Goal: Information Seeking & Learning: Compare options

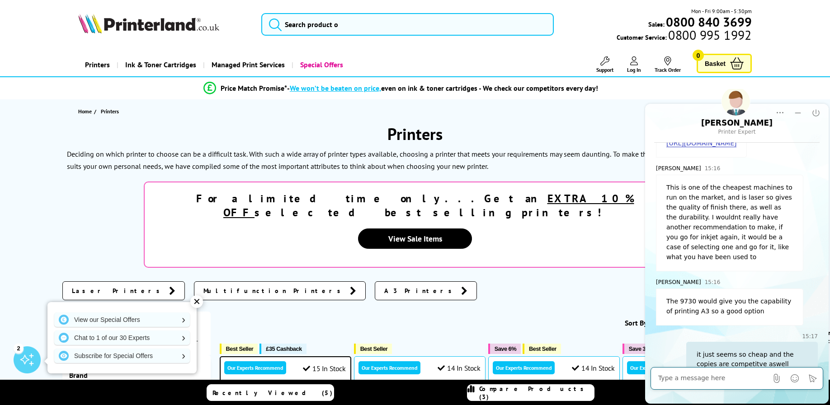
scroll to position [710, 0]
click at [104, 287] on span "Laser Printers" at bounding box center [118, 291] width 93 height 9
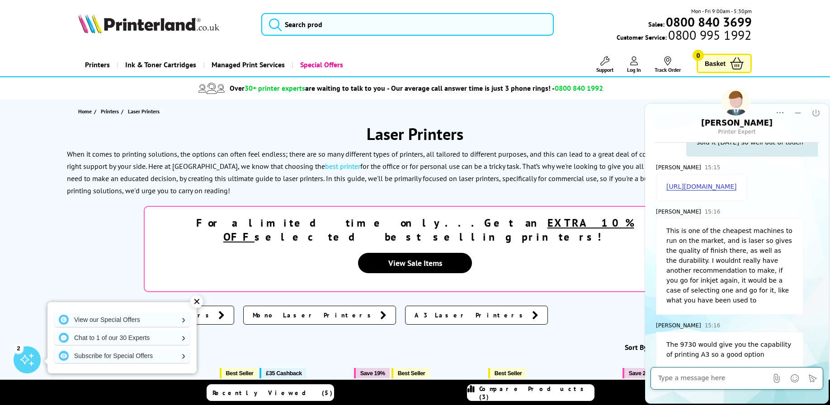
scroll to position [710, 0]
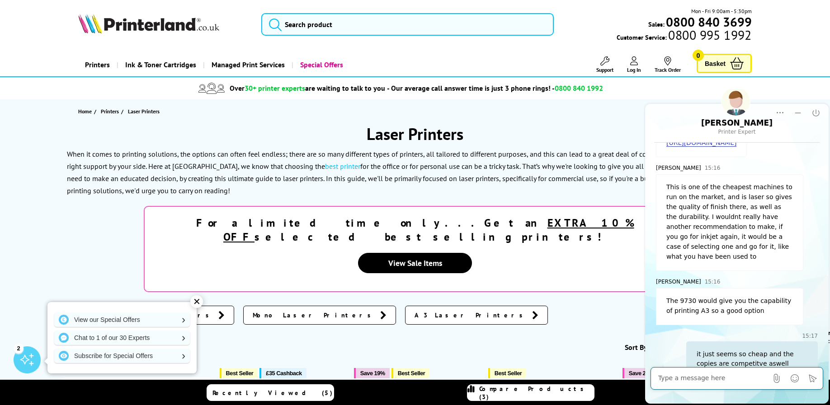
click at [101, 311] on span "Colour Laser Printers" at bounding box center [143, 315] width 142 height 9
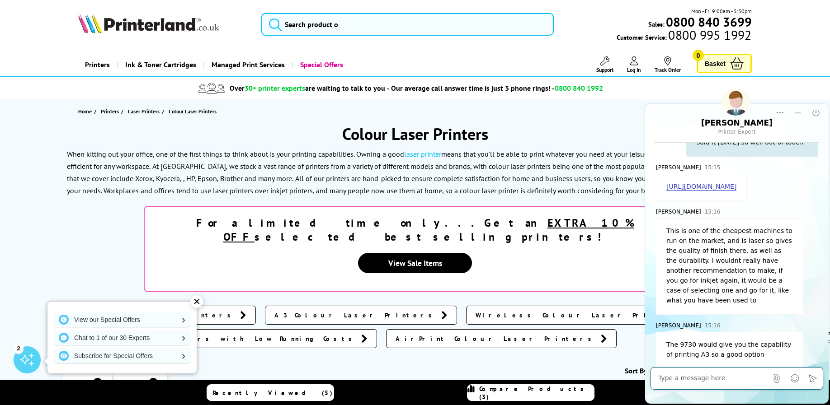
scroll to position [710, 0]
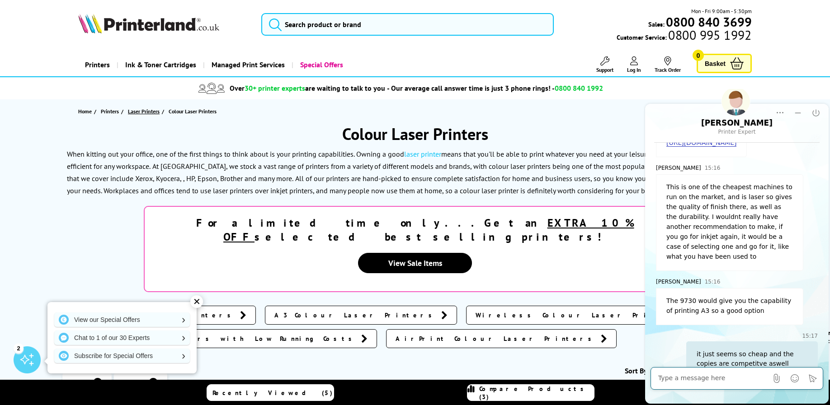
click at [144, 114] on span "Laser Printers" at bounding box center [144, 111] width 32 height 9
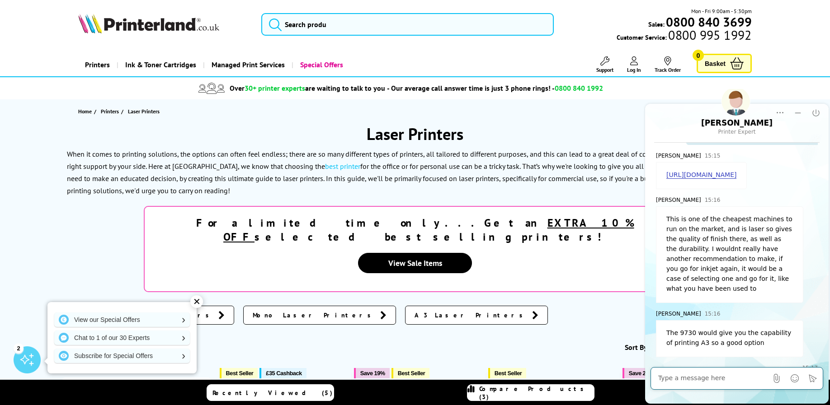
scroll to position [710, 0]
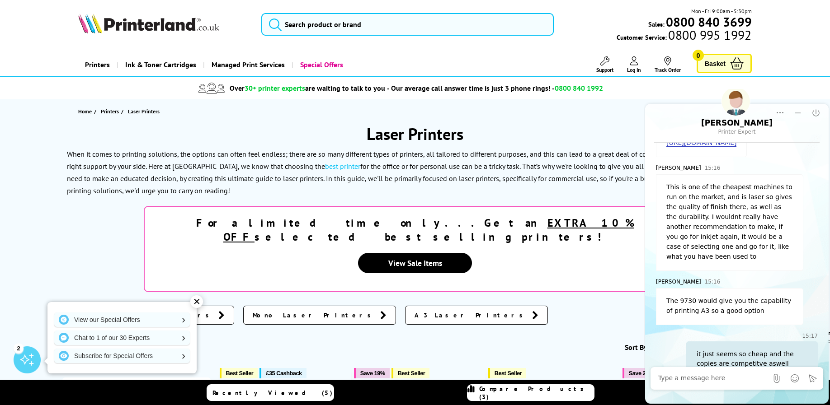
click at [414, 311] on span "A3 Laser Printers" at bounding box center [470, 315] width 113 height 9
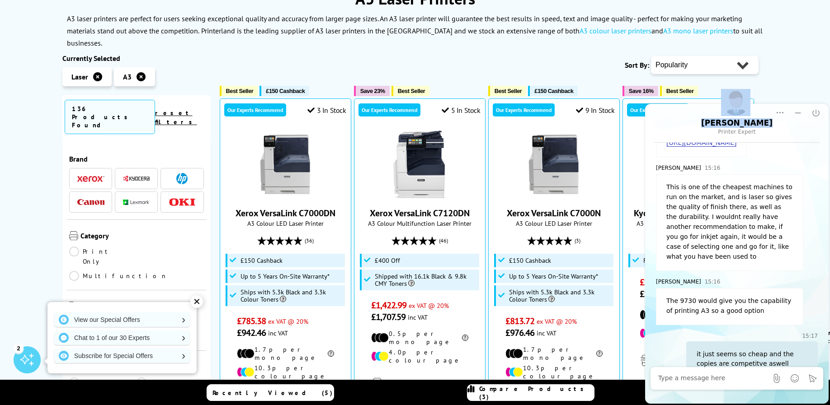
drag, startPoint x: 701, startPoint y: 121, endPoint x: 730, endPoint y: 114, distance: 29.8
click at [730, 118] on div "Richard Printer Expert" at bounding box center [736, 127] width 165 height 18
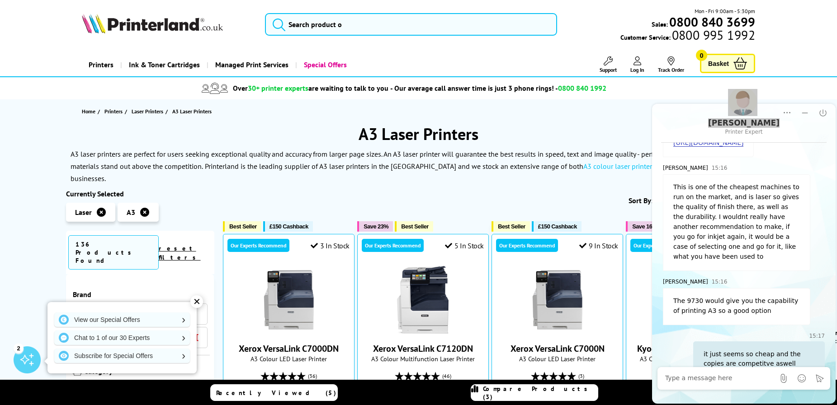
click at [293, 31] on input "search" at bounding box center [411, 24] width 292 height 23
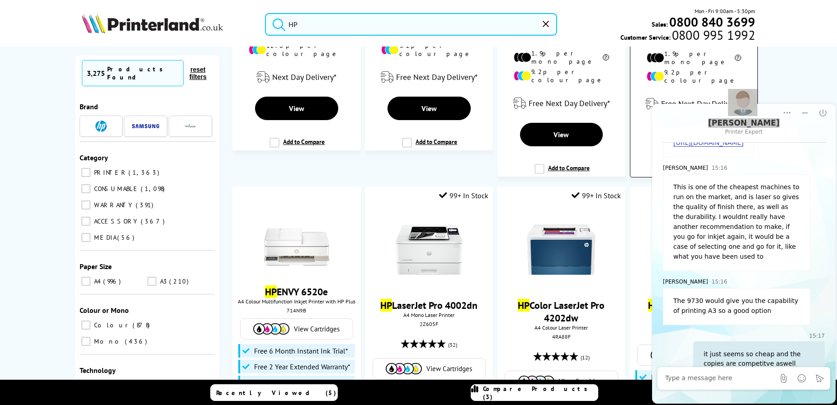
scroll to position [362, 0]
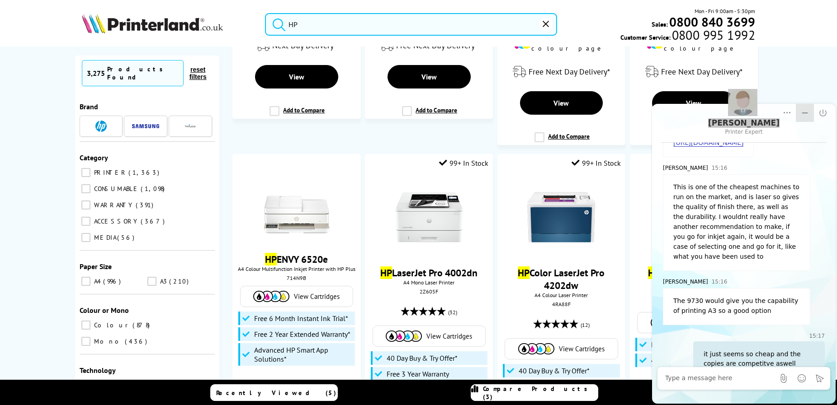
type input "HP"
click at [796, 114] on button "Minimize" at bounding box center [805, 113] width 18 height 18
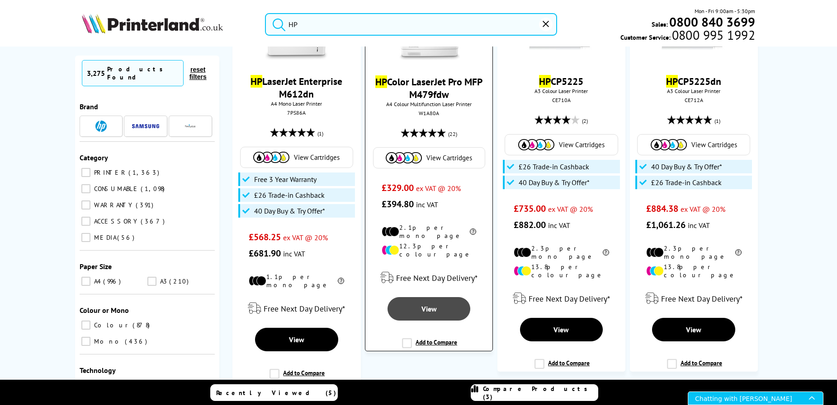
scroll to position [1401, 0]
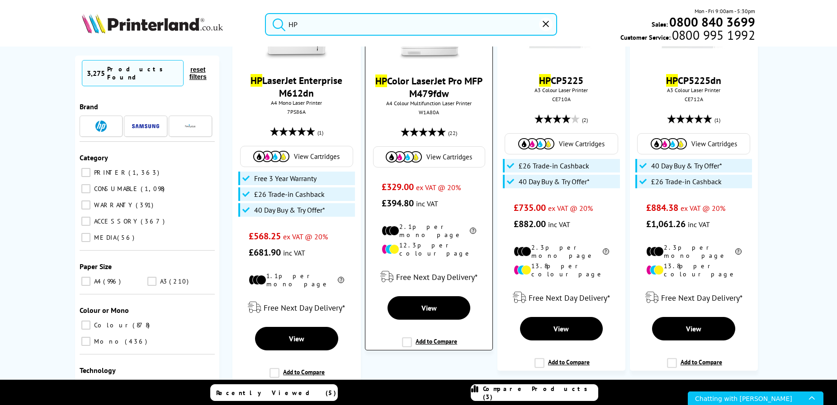
click at [406, 338] on label "Add to Compare" at bounding box center [429, 346] width 55 height 17
click at [0, 0] on input "Add to Compare" at bounding box center [0, 0] width 0 height 0
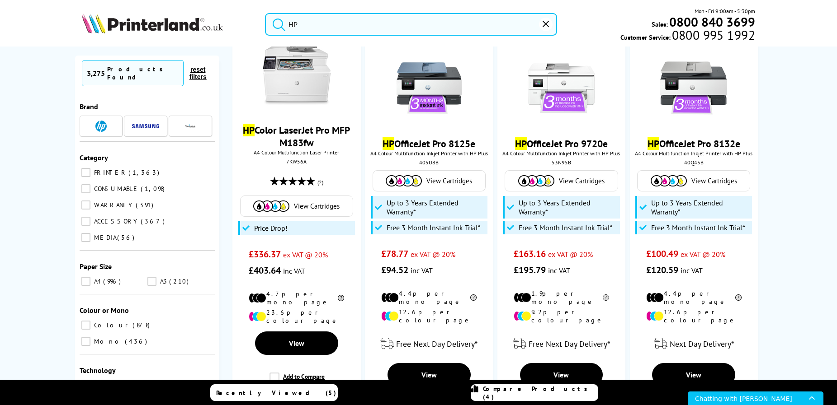
scroll to position [1808, 0]
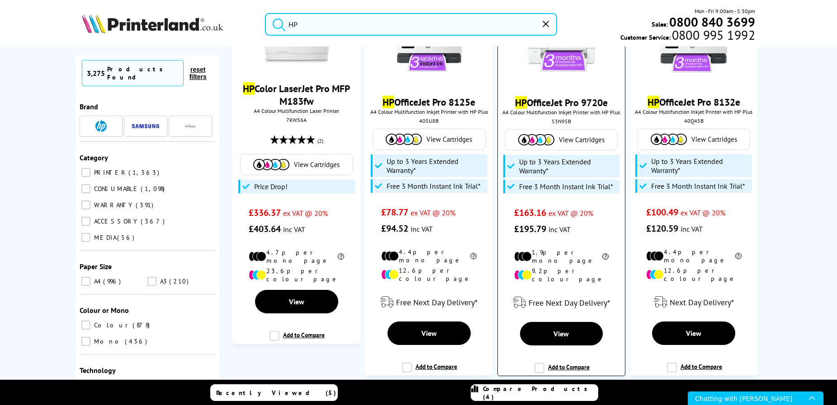
click at [538, 363] on label "Add to Compare" at bounding box center [561, 371] width 55 height 17
click at [0, 0] on input "Add to Compare" at bounding box center [0, 0] width 0 height 0
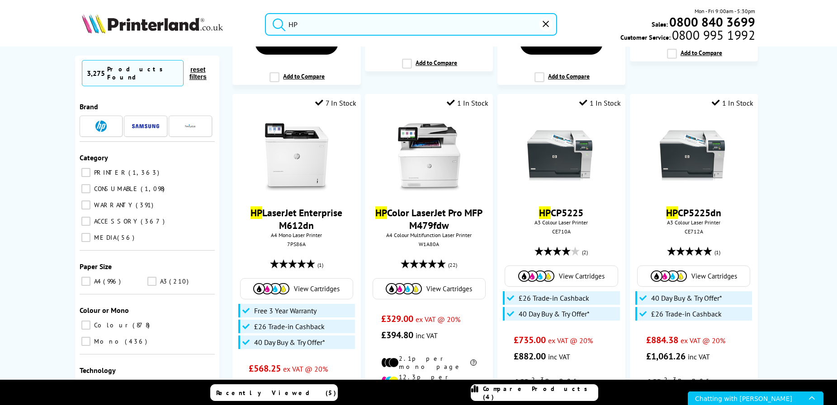
scroll to position [1266, 0]
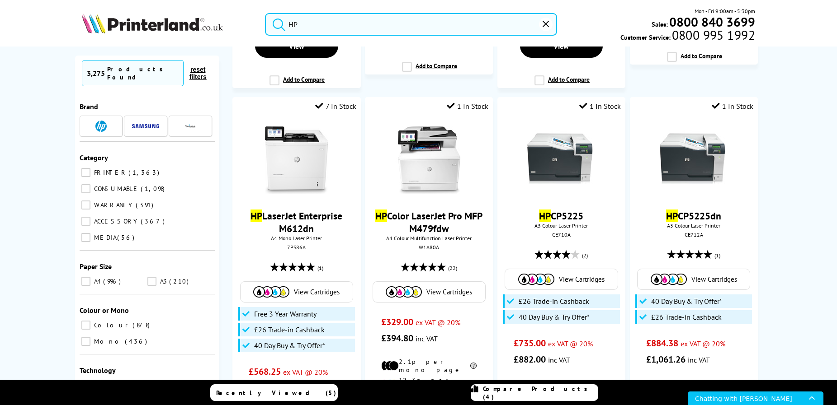
click at [296, 393] on span "Recently Viewed (5)" at bounding box center [276, 393] width 120 height 8
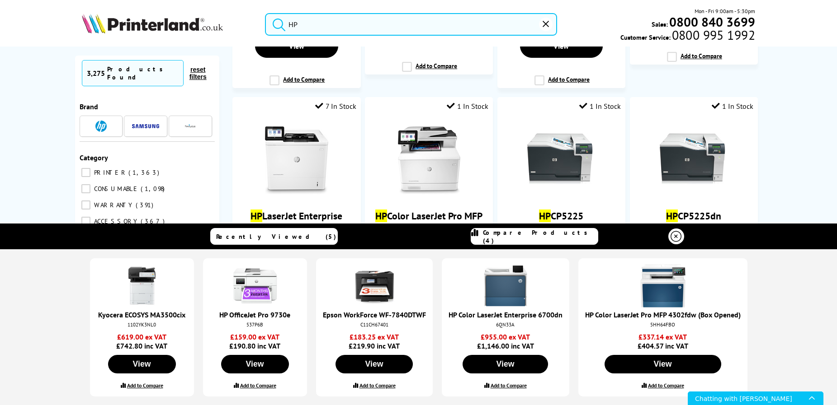
click at [667, 300] on img at bounding box center [662, 286] width 45 height 45
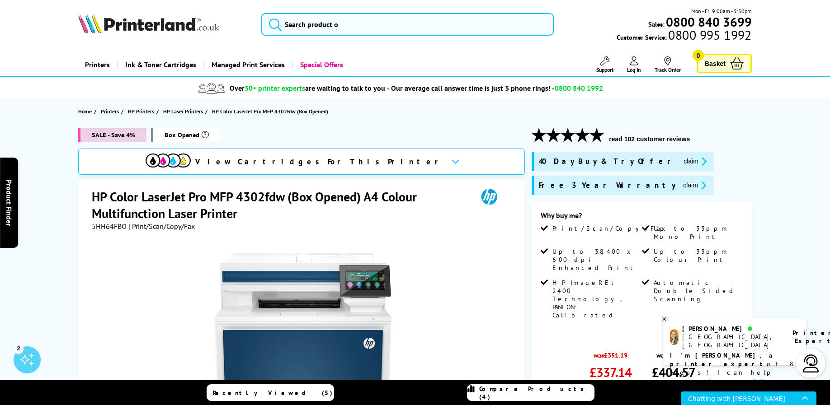
click at [498, 282] on div at bounding box center [303, 333] width 422 height 204
click at [565, 347] on div "was £351.19 £337.14 ex VAT @ 20%" at bounding box center [586, 368] width 91 height 43
